Goal: Check status: Check status

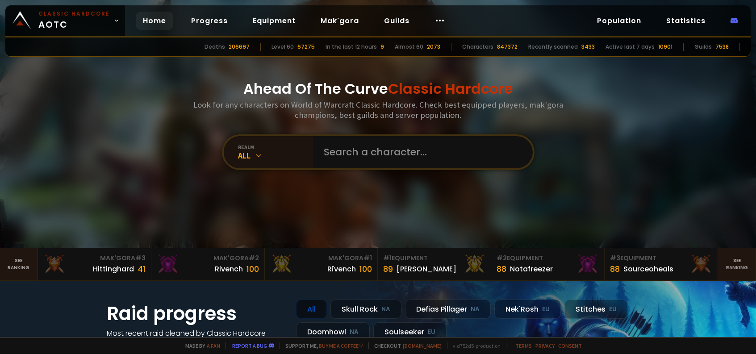
click at [356, 148] on input "text" at bounding box center [421, 152] width 204 height 32
type input "xobuh"
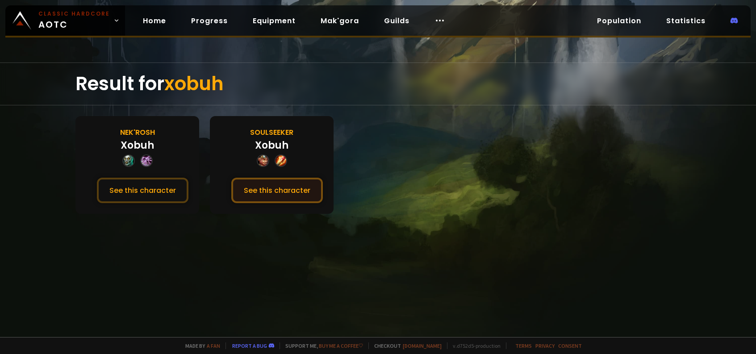
click at [275, 188] on button "See this character" at bounding box center [277, 190] width 92 height 25
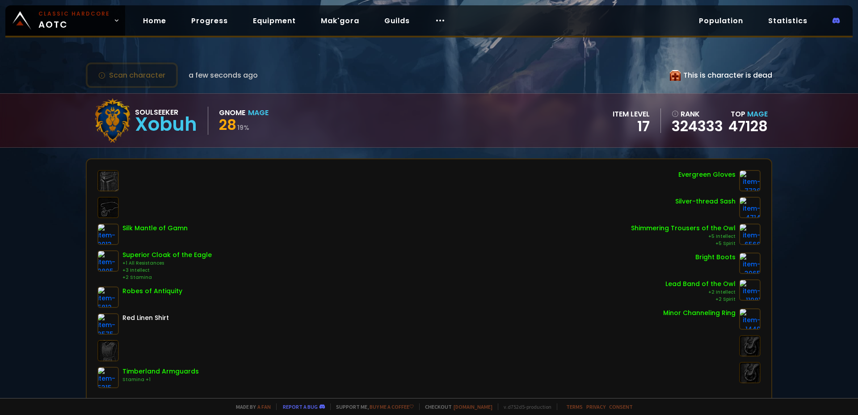
click at [242, 127] on small "19 %" at bounding box center [243, 127] width 12 height 9
click at [301, 152] on div "Scan character a few seconds ago This is character is dead Soulseeker Xobuh Gno…" at bounding box center [429, 199] width 858 height 398
drag, startPoint x: 188, startPoint y: 76, endPoint x: 279, endPoint y: 78, distance: 91.2
click at [279, 78] on div "Scan character a few seconds ago This is character is dead" at bounding box center [429, 75] width 686 height 25
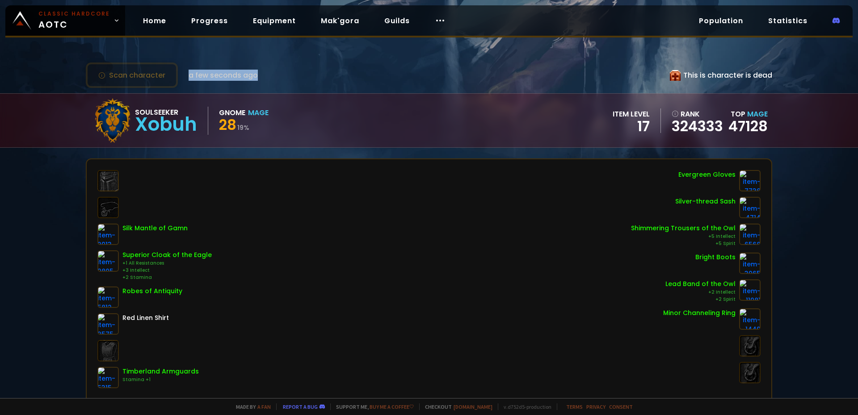
click at [279, 78] on div "Scan character a few seconds ago This is character is dead" at bounding box center [429, 75] width 686 height 25
drag, startPoint x: 269, startPoint y: 72, endPoint x: 187, endPoint y: 71, distance: 82.2
click at [187, 71] on div "Scan character a few seconds ago This is character is dead" at bounding box center [429, 75] width 686 height 25
click at [268, 78] on div "Scan character a few seconds ago This is character is dead" at bounding box center [429, 75] width 686 height 25
